Goal: Find specific page/section: Find specific page/section

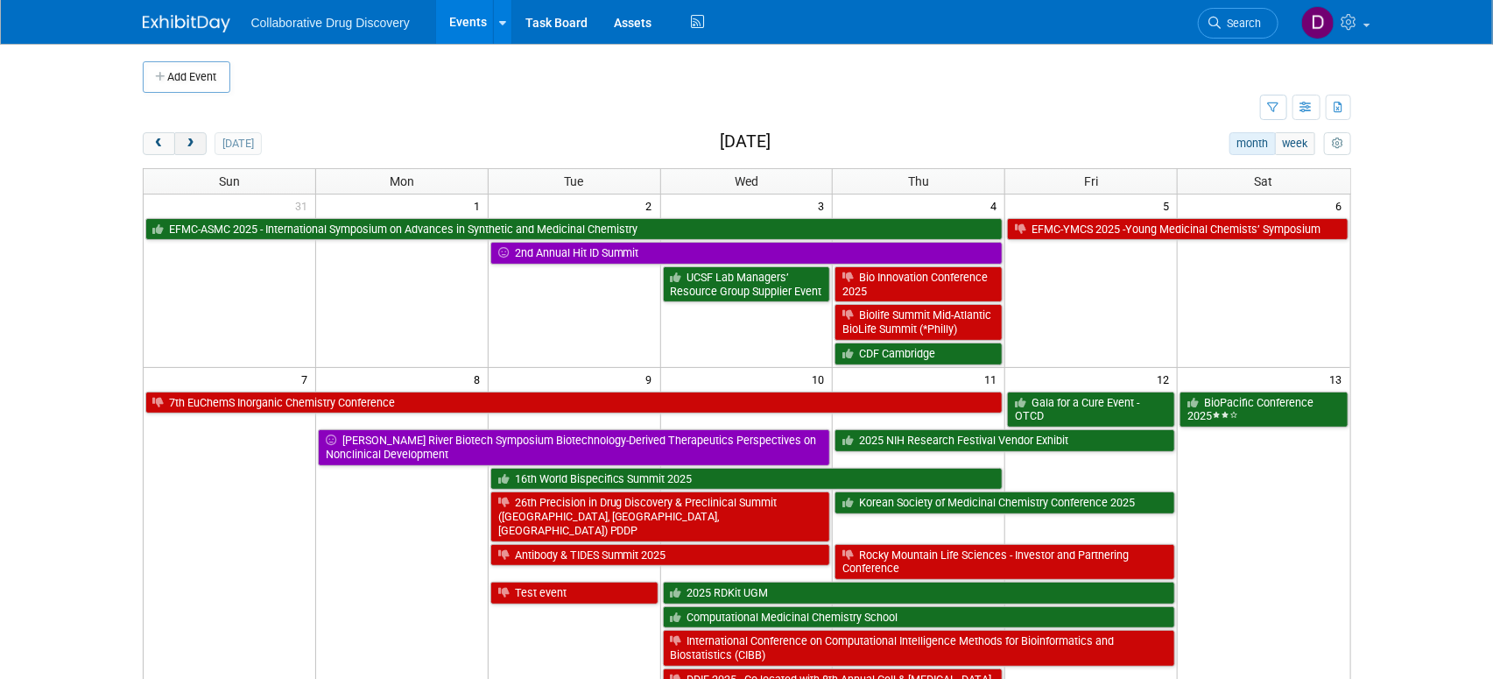
click at [187, 139] on span "next" at bounding box center [190, 143] width 13 height 11
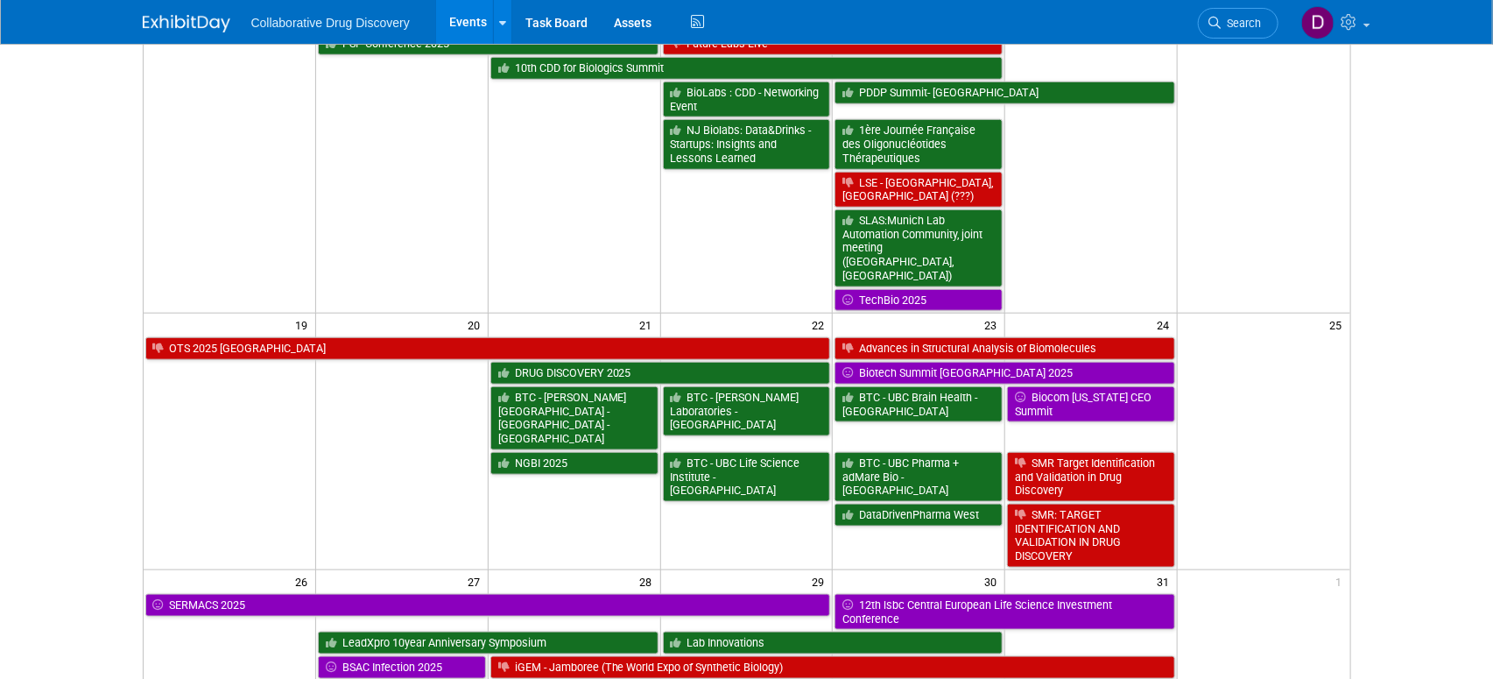
scroll to position [750, 0]
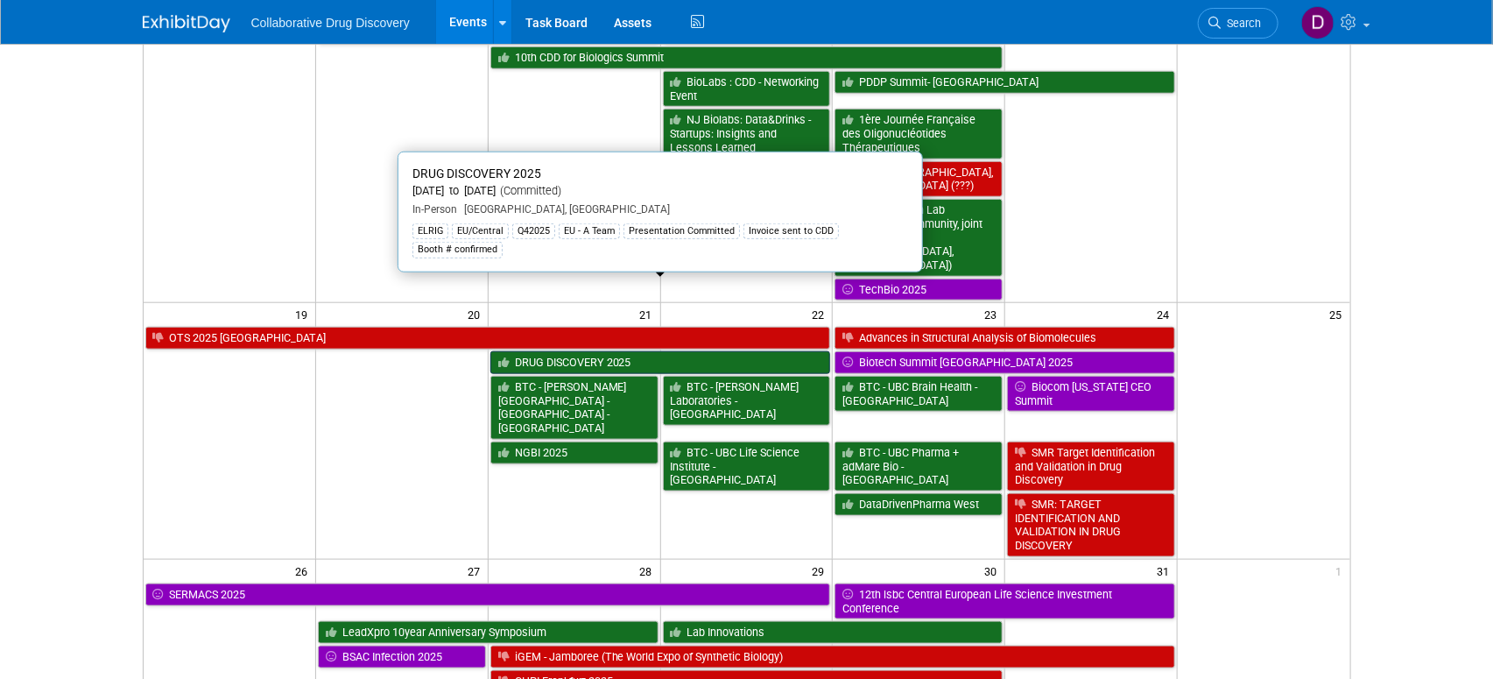
click at [564, 351] on link "DRUG DISCOVERY 2025" at bounding box center [660, 362] width 341 height 23
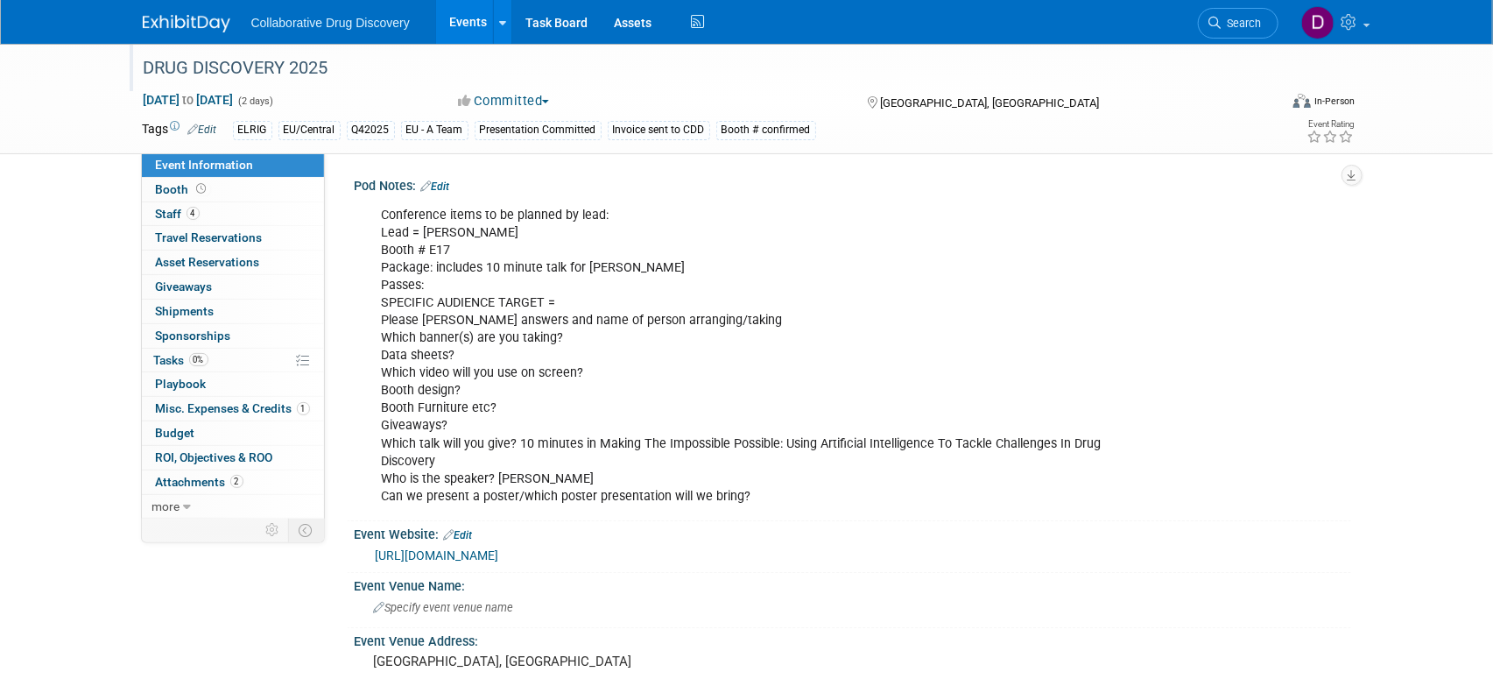
click at [216, 62] on div "DRUG DISCOVERY 2025" at bounding box center [694, 69] width 1115 height 32
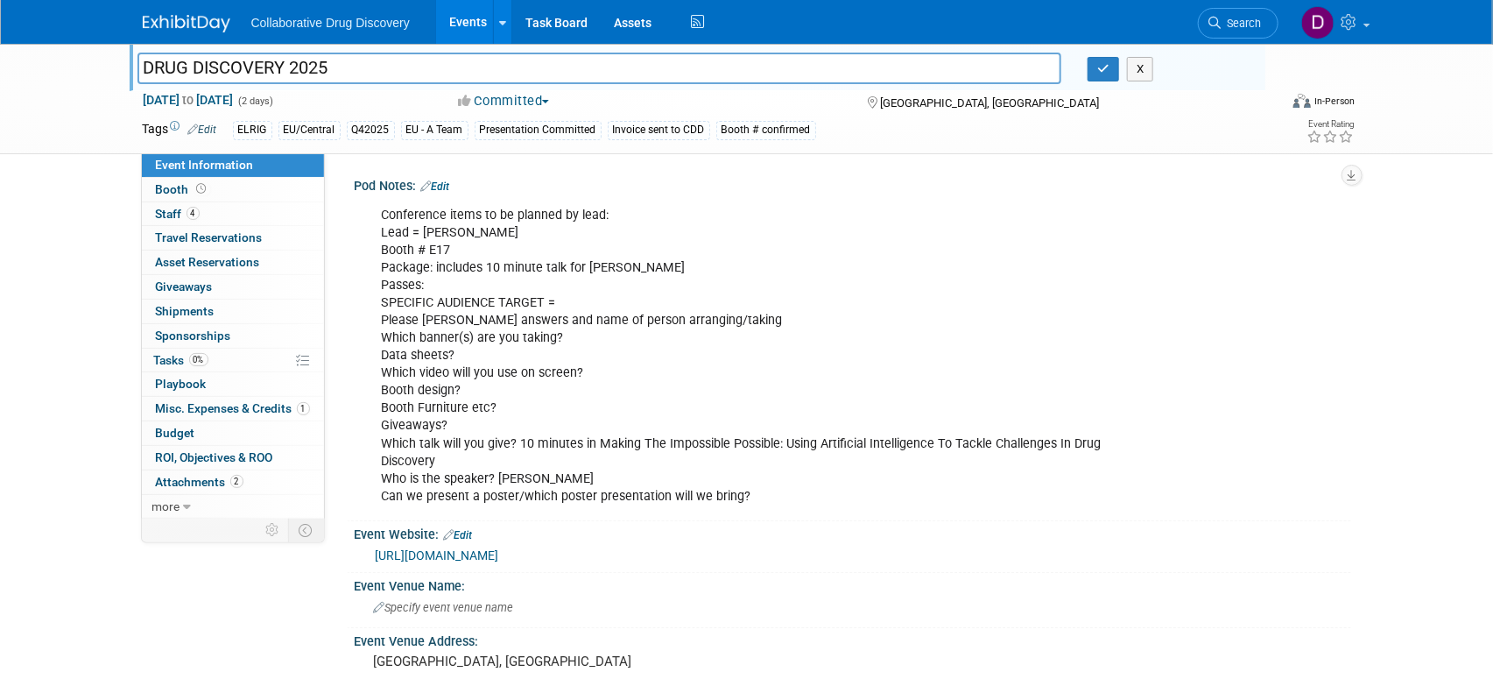
click at [216, 62] on input "DRUG DISCOVERY 2025" at bounding box center [599, 68] width 925 height 31
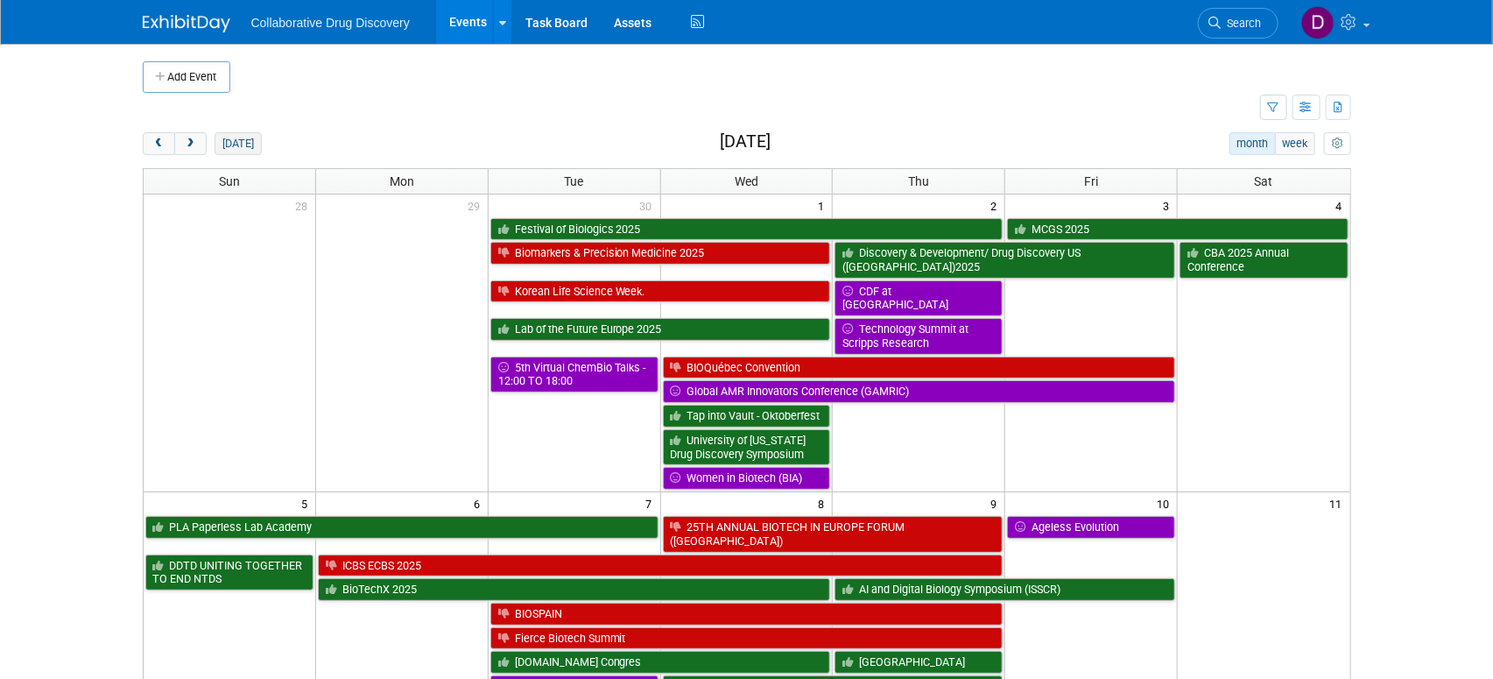
click at [234, 152] on button "today" at bounding box center [238, 143] width 46 height 23
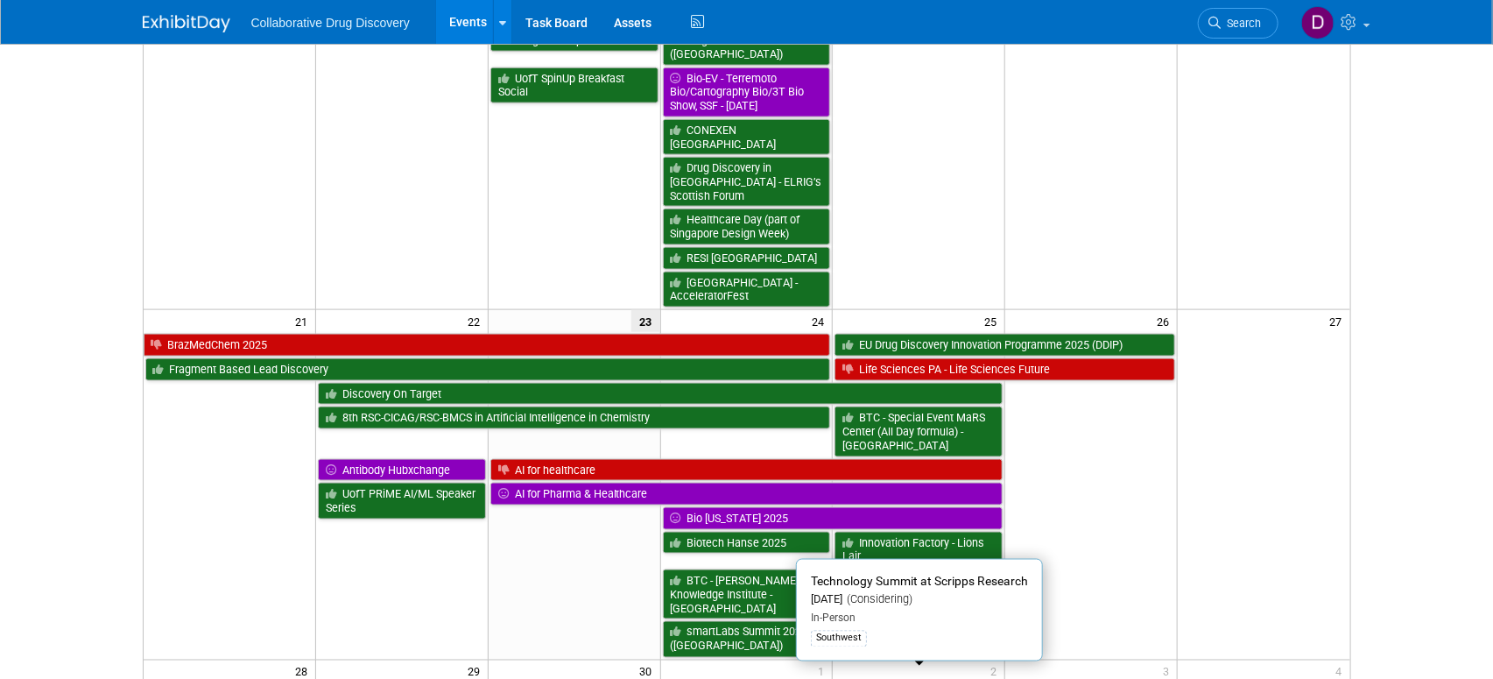
scroll to position [1180, 0]
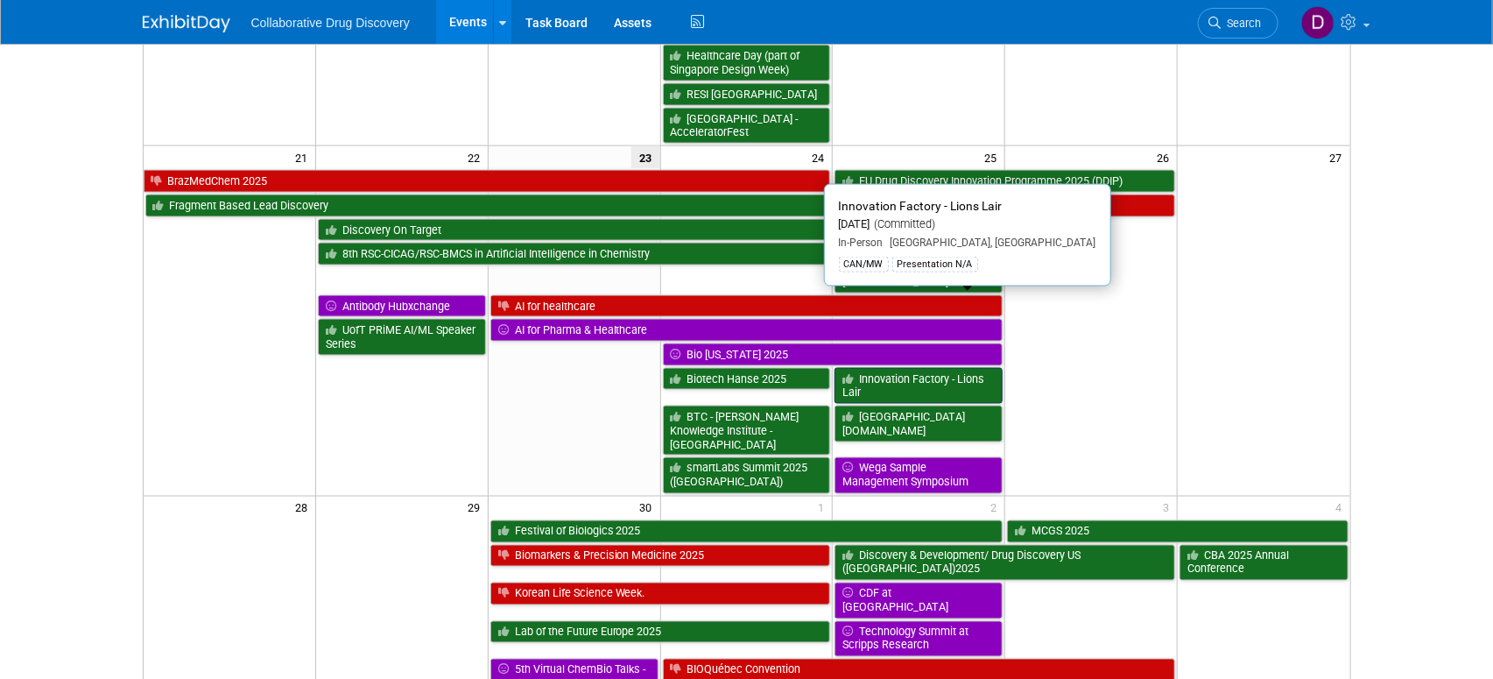
click at [859, 368] on link "Innovation Factory - Lions Lair" at bounding box center [918, 386] width 168 height 36
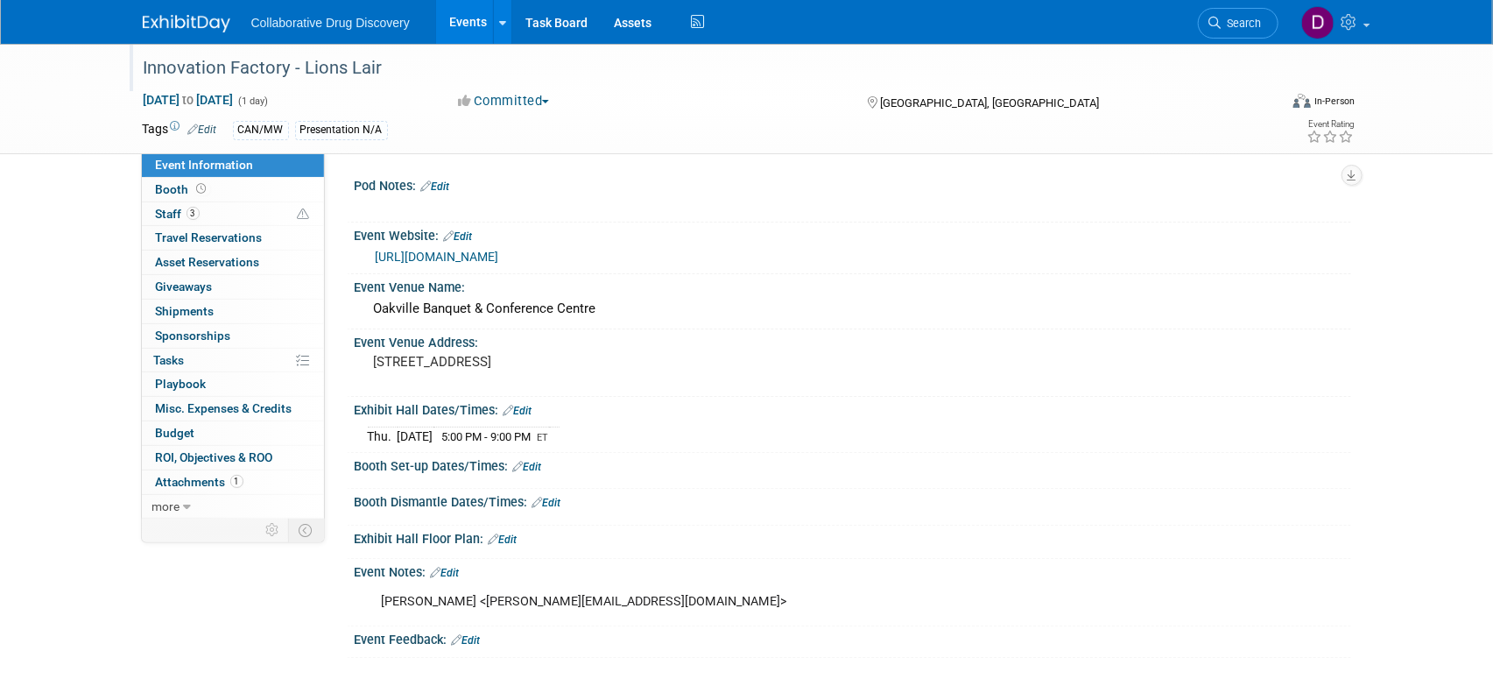
click at [316, 68] on div "Innovation Factory - Lions Lair" at bounding box center [694, 69] width 1115 height 32
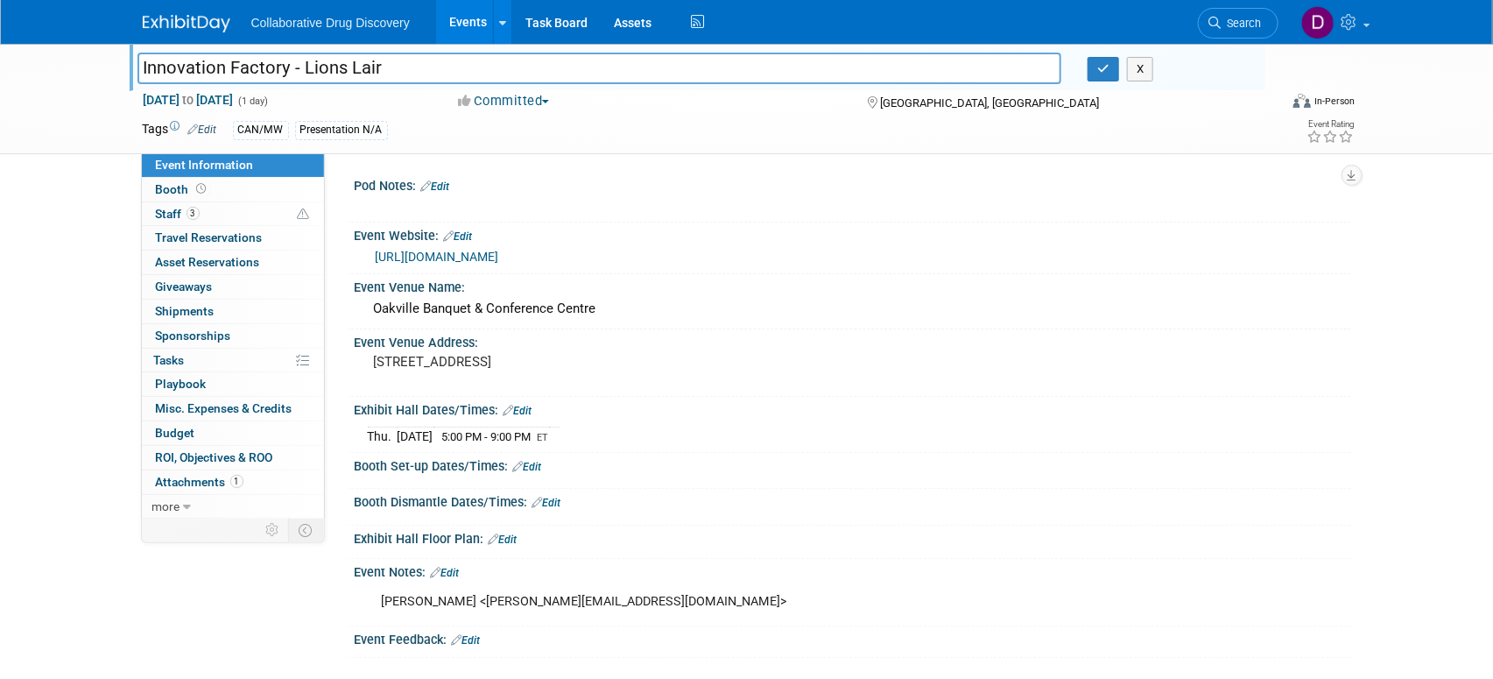
click at [316, 68] on input "Innovation Factory - Lions Lair" at bounding box center [599, 68] width 925 height 31
click at [255, 477] on link "1 Attachments 1" at bounding box center [233, 482] width 182 height 24
